Goal: Task Accomplishment & Management: Complete application form

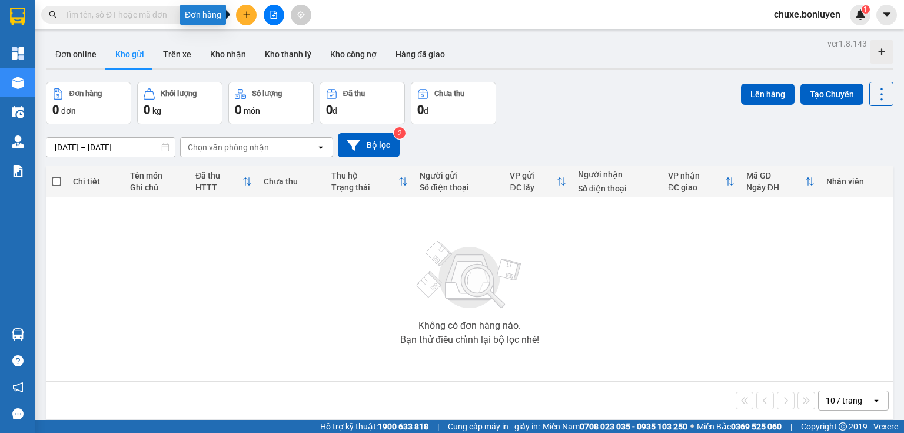
click at [248, 22] on button at bounding box center [246, 15] width 21 height 21
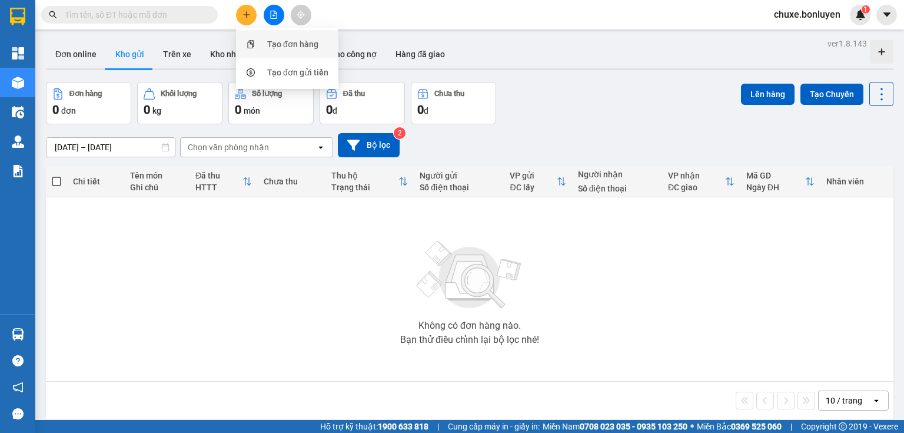
click at [280, 40] on div "Tạo đơn hàng" at bounding box center [292, 44] width 51 height 13
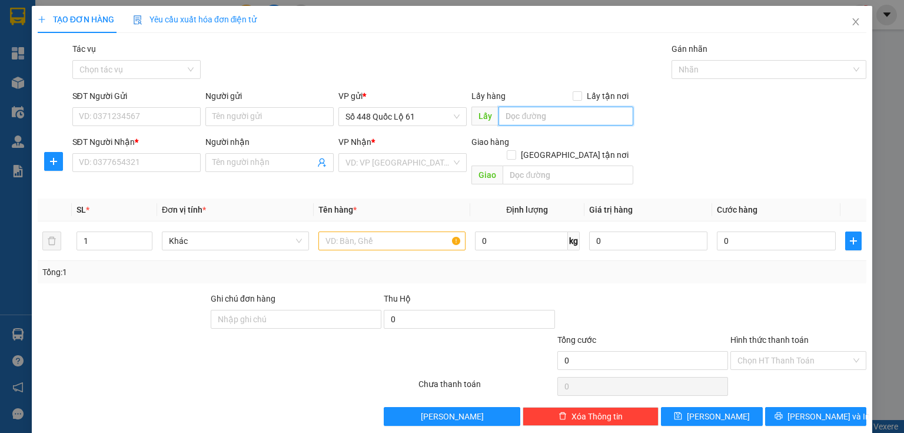
click at [576, 117] on input "text" at bounding box center [565, 116] width 135 height 19
type input "so 10 [PERSON_NAME]"
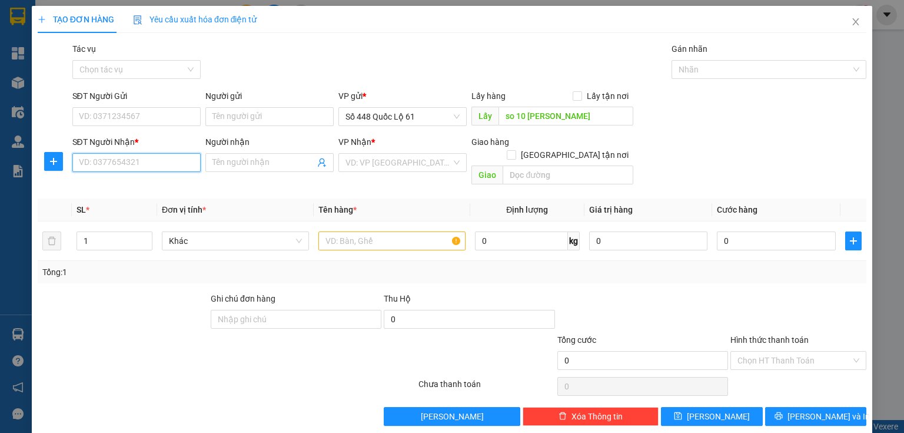
click at [153, 162] on input "SĐT Người Nhận *" at bounding box center [136, 162] width 128 height 19
click at [133, 119] on input "SĐT Người Gửi" at bounding box center [136, 116] width 128 height 19
type input "0986618983"
click at [112, 161] on input "SĐT Người Nhận *" at bounding box center [136, 162] width 128 height 19
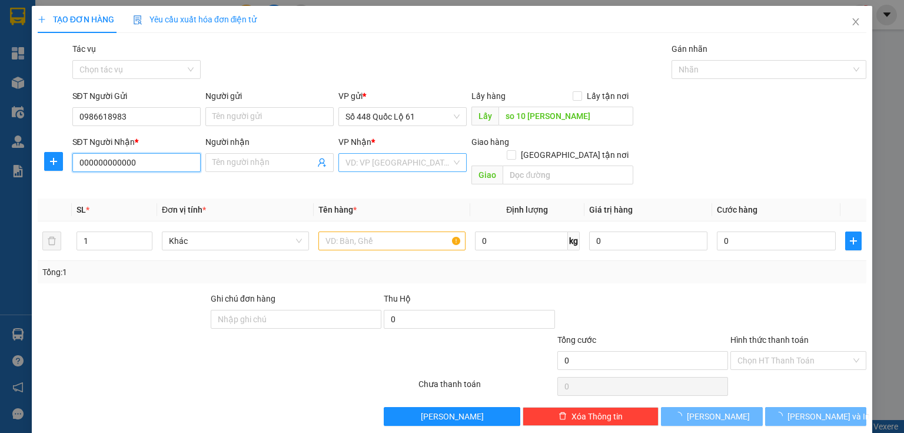
type input "000000000000"
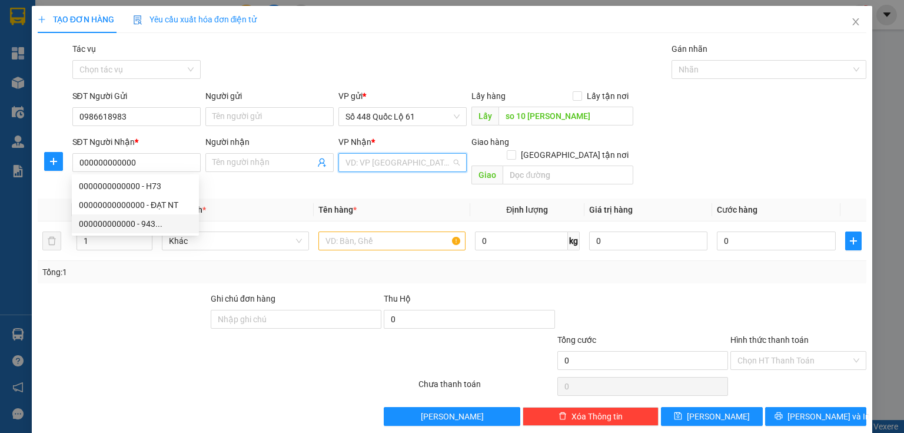
click at [347, 159] on input "search" at bounding box center [398, 163] width 106 height 18
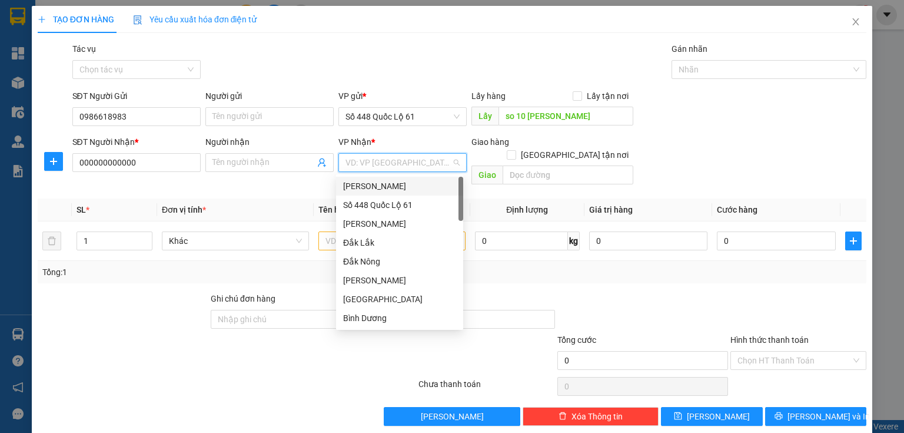
type input "d"
type input "q"
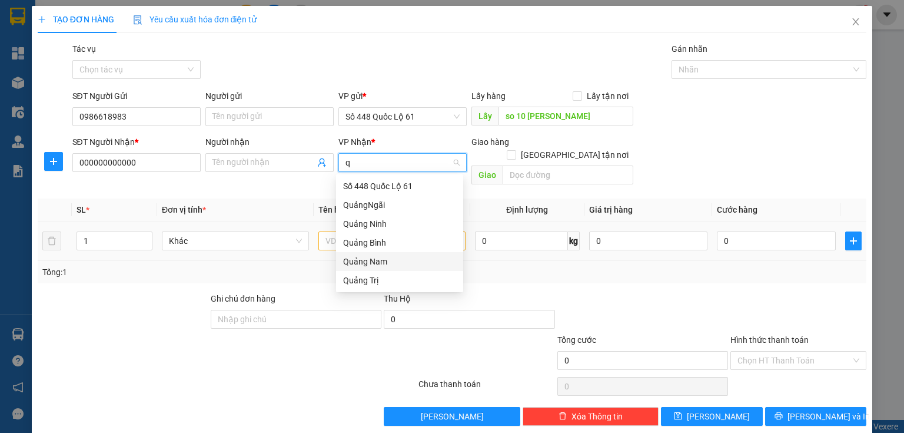
drag, startPoint x: 362, startPoint y: 256, endPoint x: 337, endPoint y: 245, distance: 27.7
click at [362, 257] on div "Quảng Nam" at bounding box center [399, 261] width 113 height 13
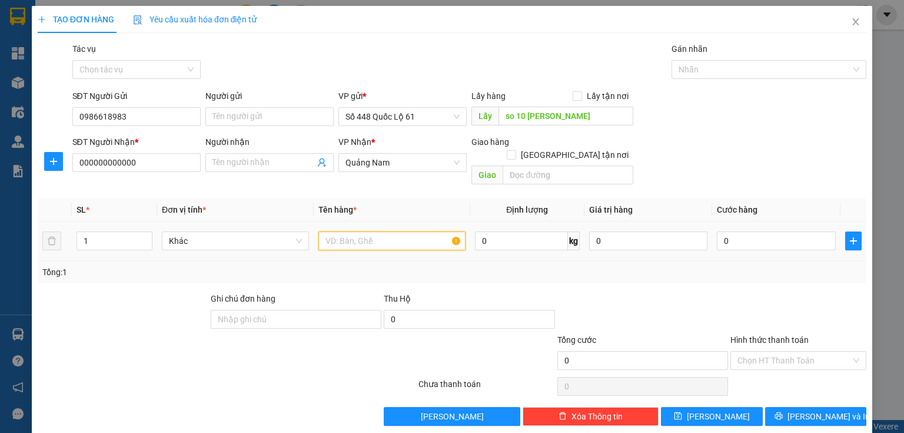
click at [323, 231] on input "text" at bounding box center [391, 240] width 147 height 19
type input "thung"
click at [144, 234] on span "up" at bounding box center [145, 237] width 7 height 7
type input "3"
click at [144, 236] on icon "up" at bounding box center [146, 238] width 4 height 4
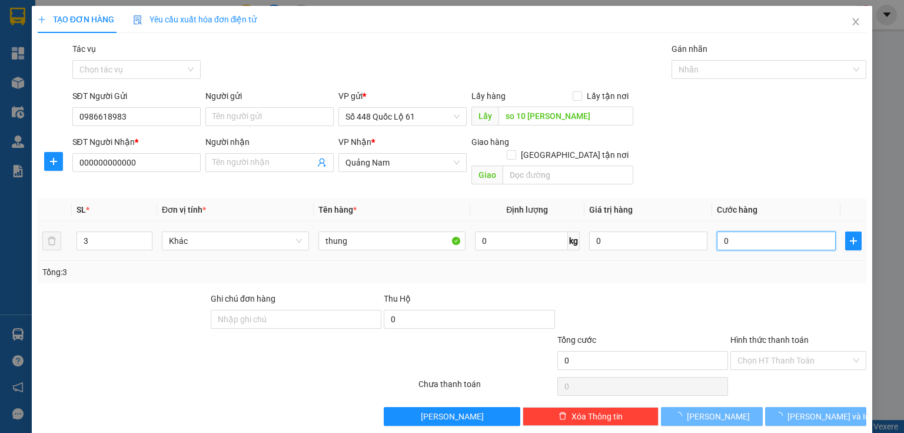
click at [723, 231] on input "0" at bounding box center [776, 240] width 119 height 19
type input "7"
type input "75"
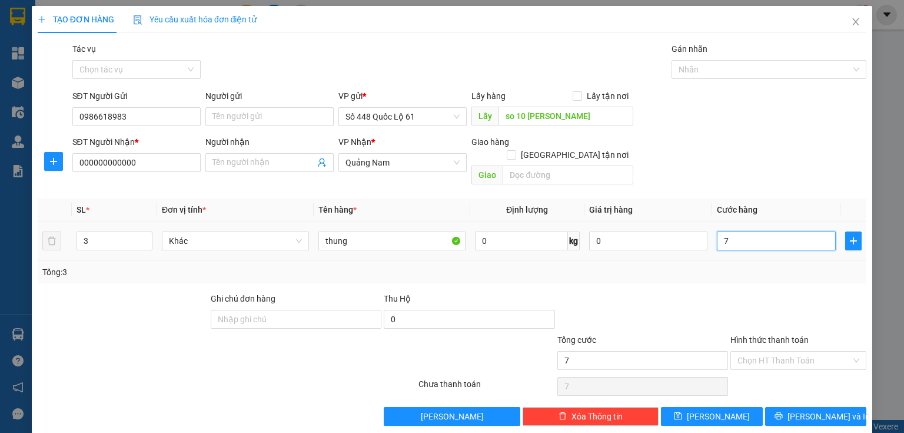
type input "75"
type input "750"
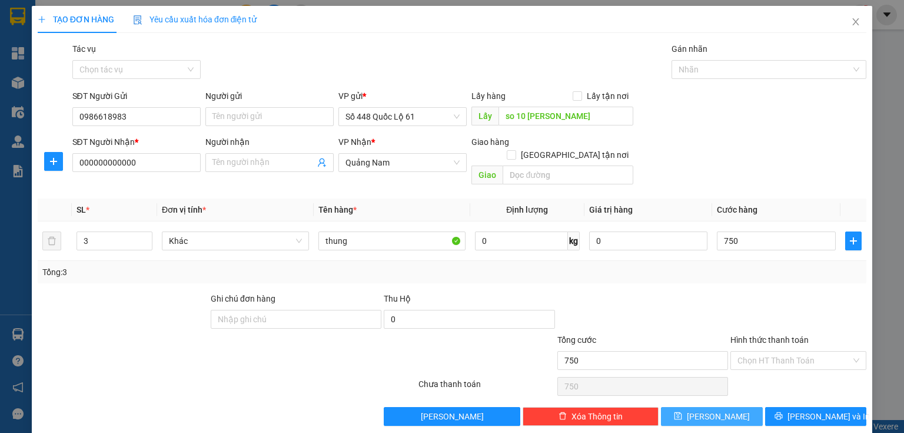
type input "750.000"
click at [716, 410] on span "[PERSON_NAME]" at bounding box center [718, 416] width 63 height 13
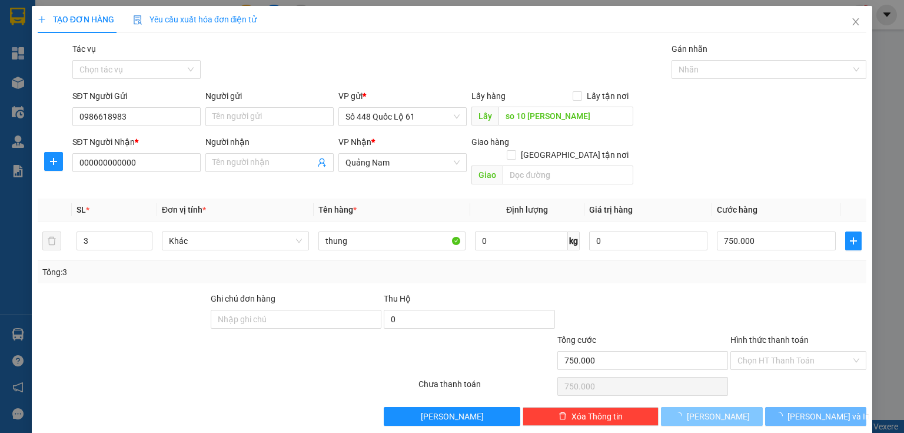
type input "1"
type input "0"
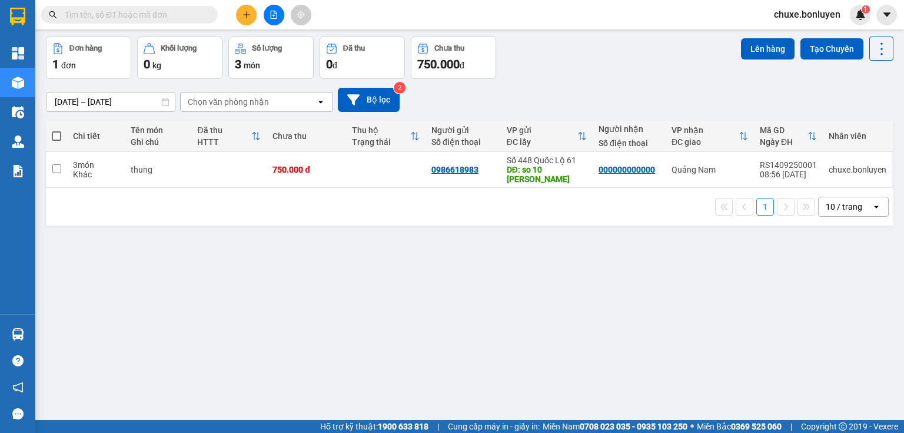
scroll to position [54, 0]
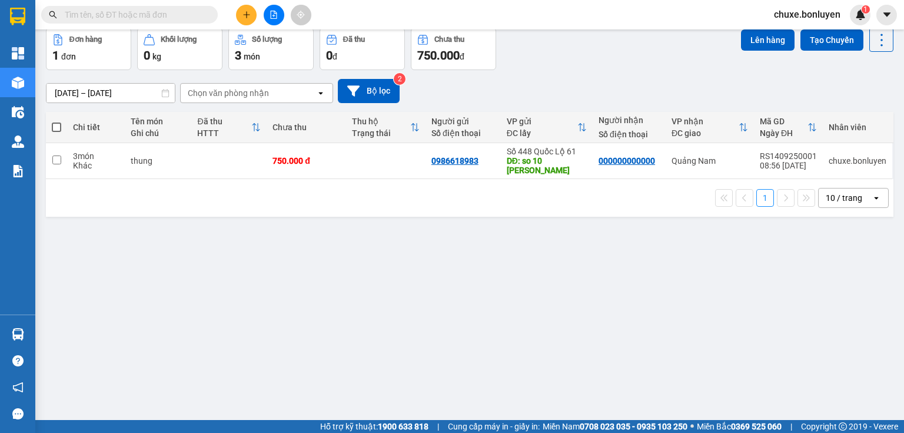
click at [873, 198] on icon "open" at bounding box center [875, 197] width 9 height 9
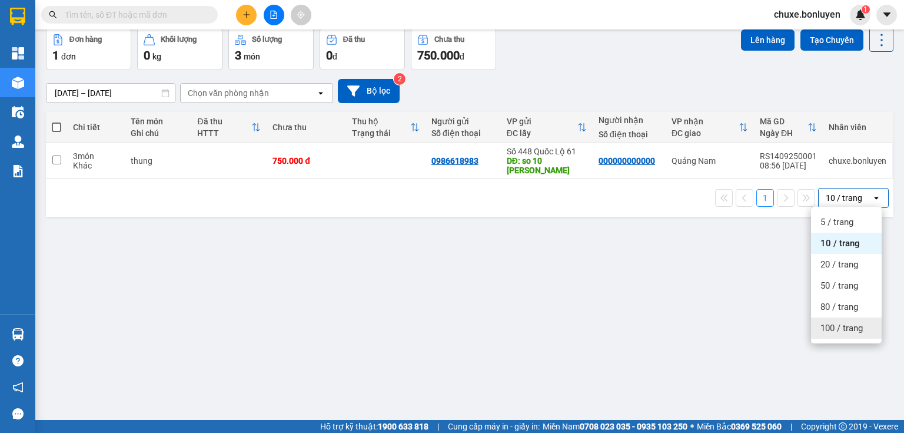
click at [847, 330] on span "100 / trang" at bounding box center [841, 328] width 42 height 12
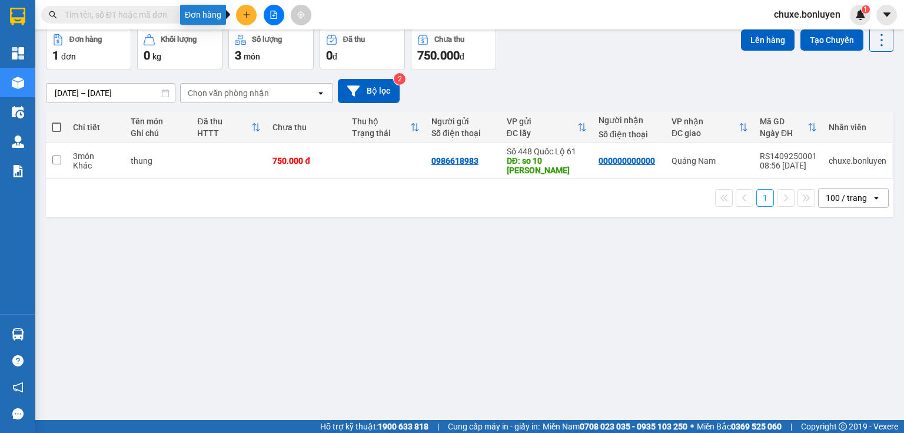
click at [241, 14] on button at bounding box center [246, 15] width 21 height 21
click at [287, 47] on div "Tạo đơn hàng" at bounding box center [292, 44] width 51 height 13
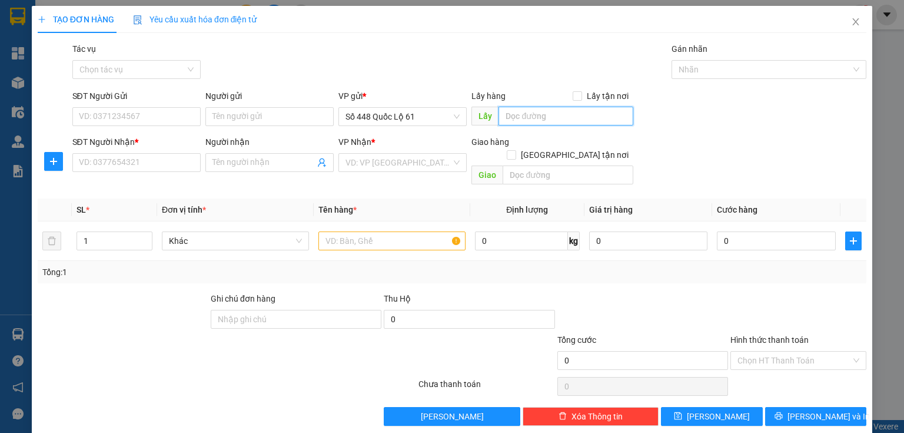
click at [514, 116] on input "text" at bounding box center [565, 116] width 135 height 19
type input "kenh b tan hiep"
click at [165, 167] on input "SĐT Người Nhận *" at bounding box center [136, 162] width 128 height 19
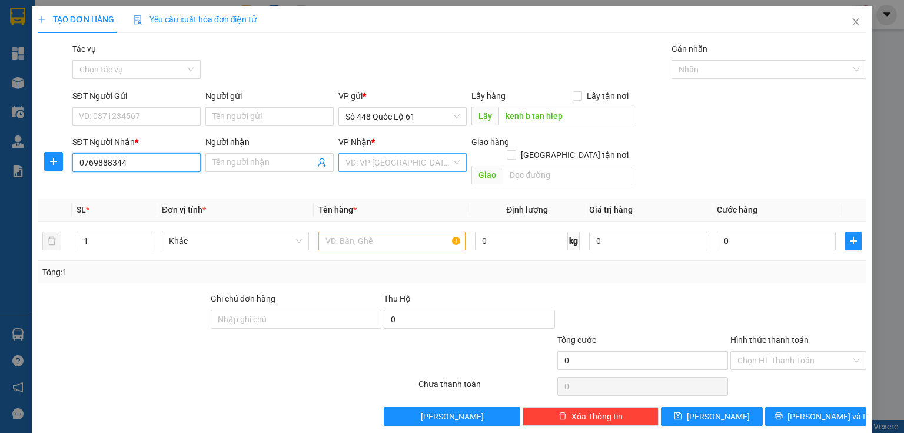
type input "0769888344"
click at [397, 155] on input "search" at bounding box center [398, 163] width 106 height 18
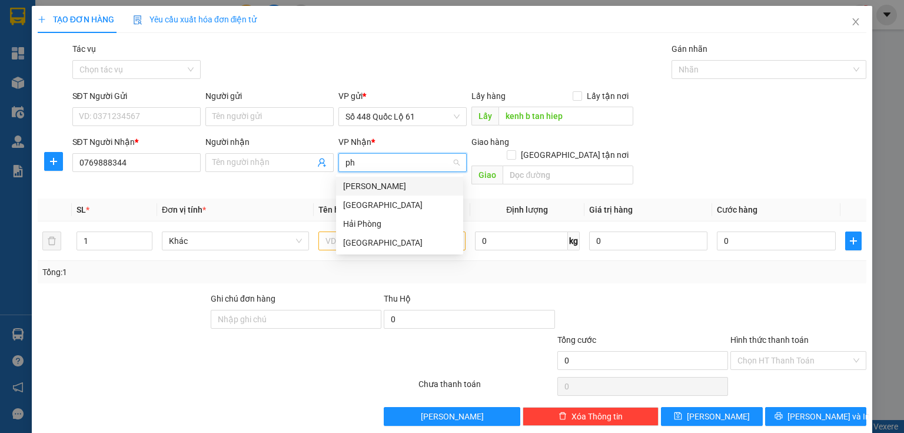
type input "phu"
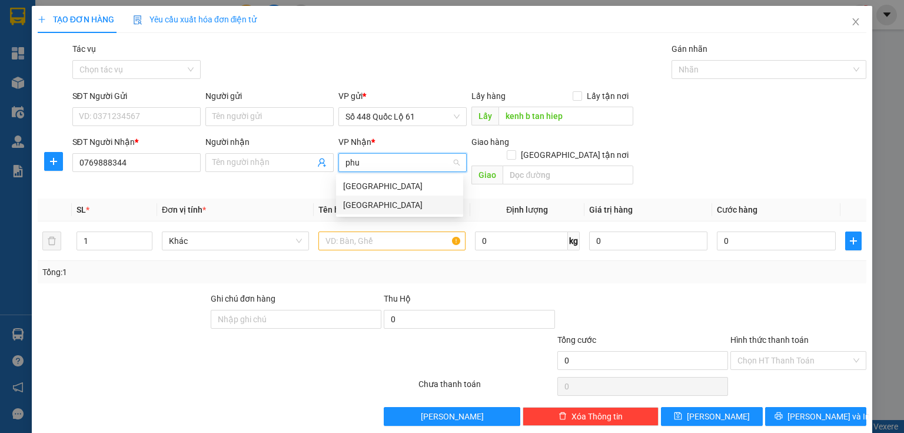
click at [377, 199] on div "[GEOGRAPHIC_DATA]" at bounding box center [399, 204] width 113 height 13
click at [322, 231] on input "text" at bounding box center [391, 240] width 147 height 19
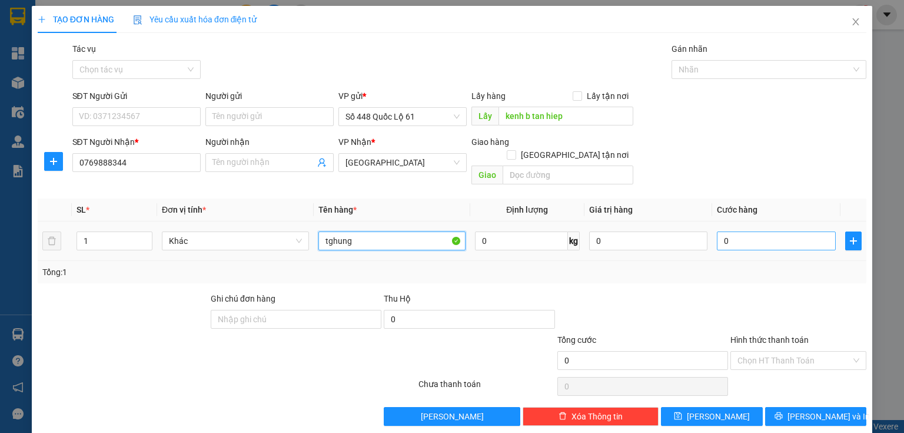
type input "tghung"
click at [744, 231] on input "0" at bounding box center [776, 240] width 119 height 19
type input "4"
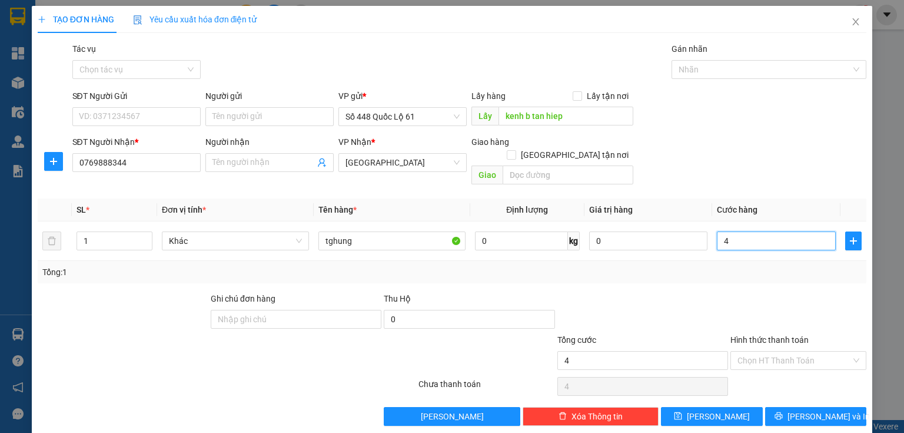
type input "0"
type input "05"
type input "5"
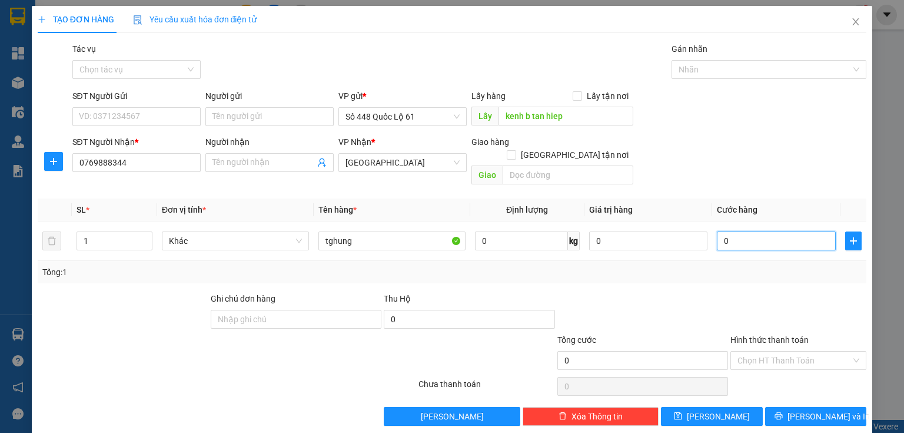
type input "5"
type input "050"
type input "50"
type input "0.500"
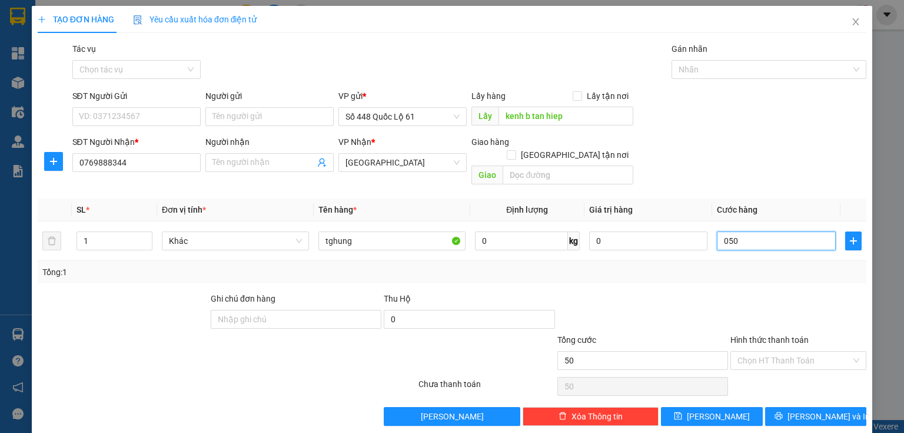
type input "500"
type input "500.000"
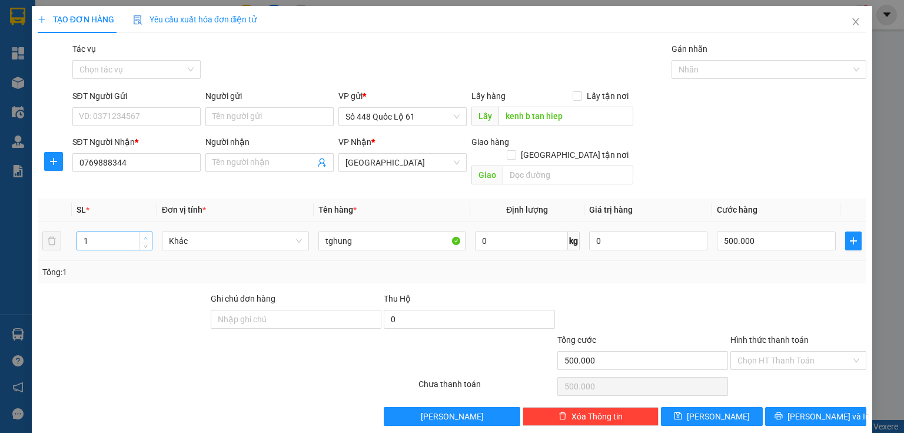
click at [147, 236] on icon "up" at bounding box center [146, 238] width 4 height 4
type input "2"
click at [143, 232] on span "Increase Value" at bounding box center [145, 237] width 13 height 11
click at [734, 407] on button "[PERSON_NAME]" at bounding box center [712, 416] width 102 height 19
type input "0"
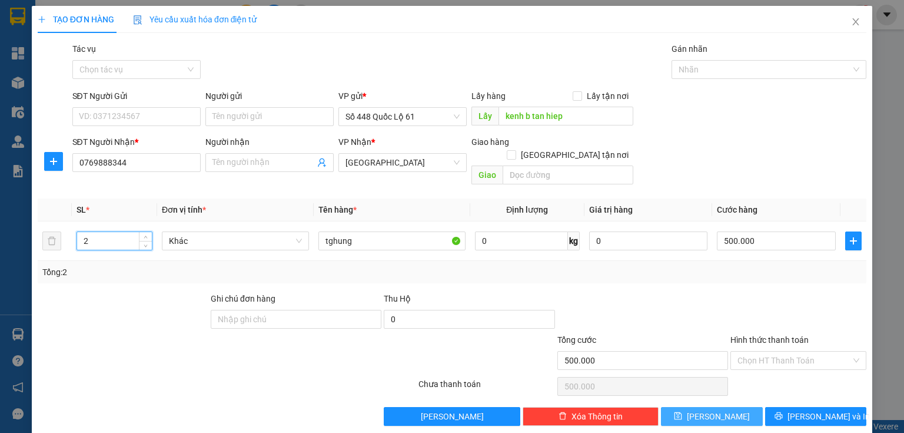
type input "0"
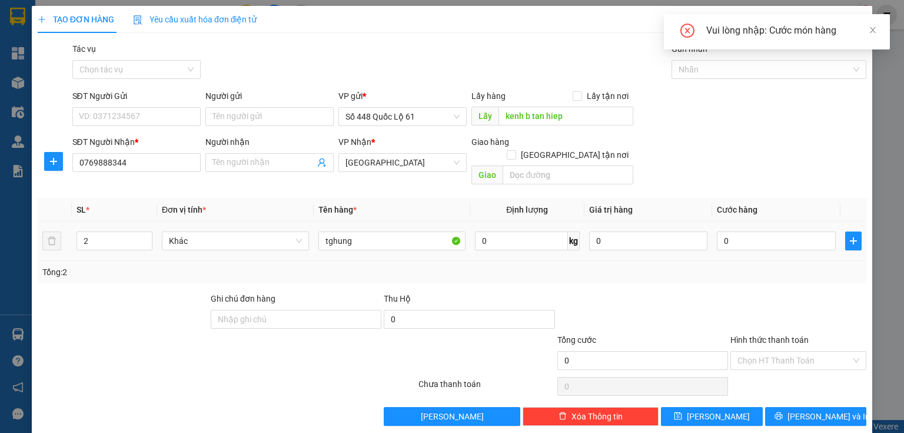
click at [752, 237] on div "0" at bounding box center [776, 241] width 119 height 24
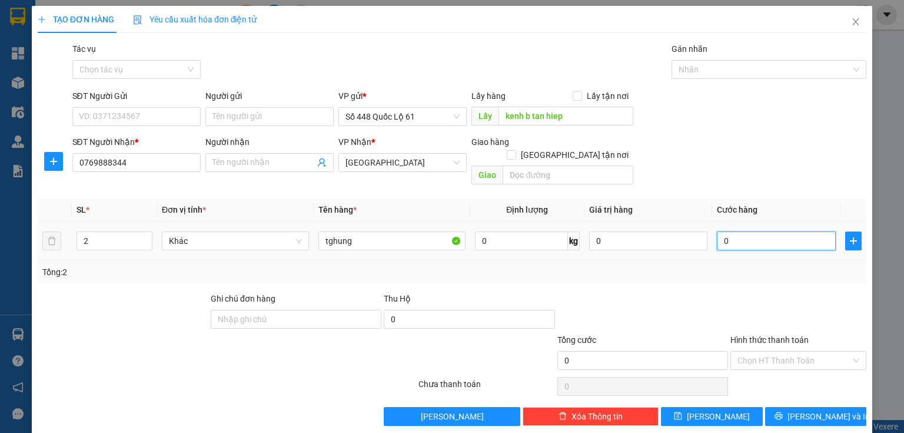
click at [753, 231] on input "0" at bounding box center [776, 240] width 119 height 19
type input "5"
type input "50"
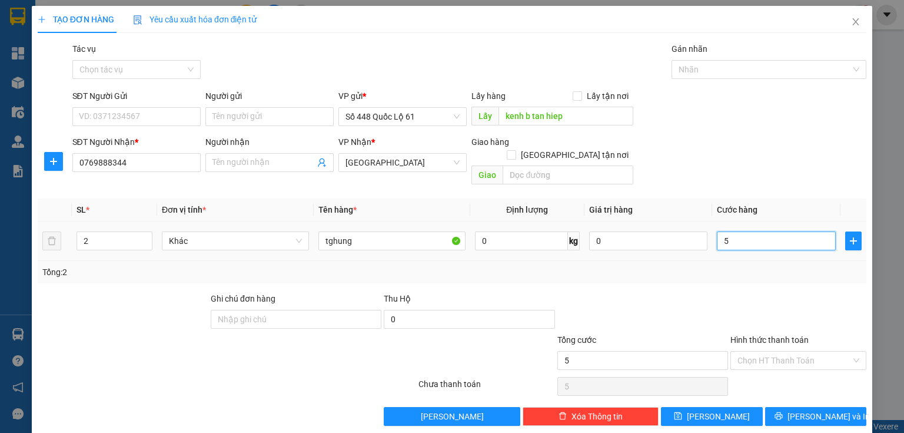
type input "50"
type input "500"
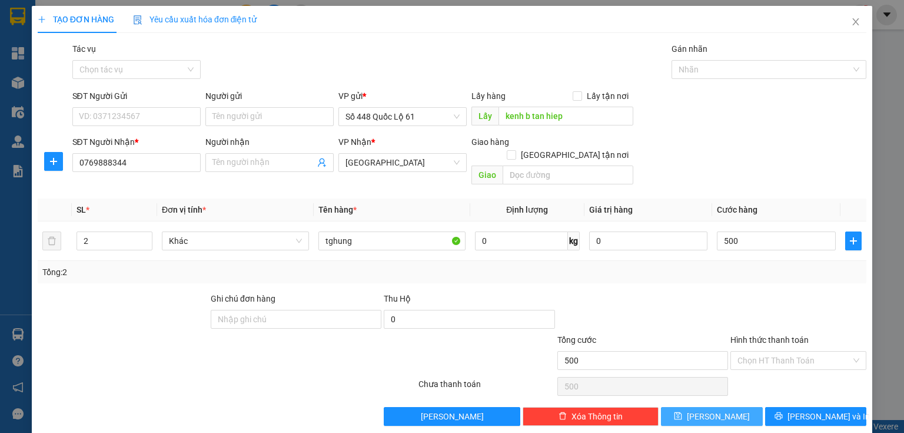
type input "500.000"
click at [726, 407] on button "[PERSON_NAME]" at bounding box center [712, 416] width 102 height 19
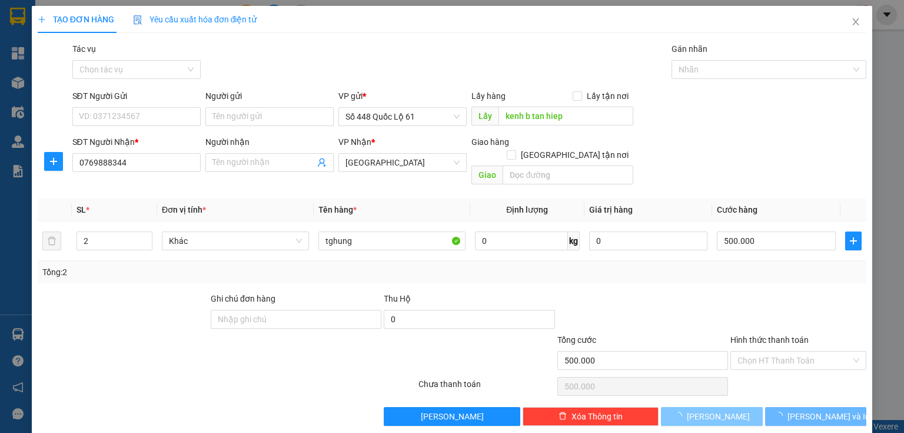
type input "1"
type input "0"
